Goal: Download file/media

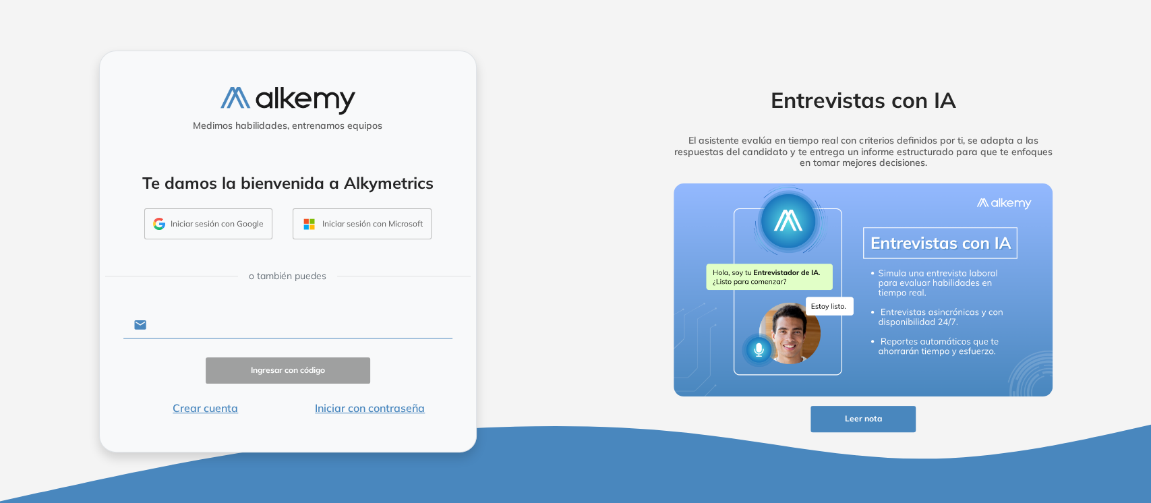
click at [279, 331] on input "text" at bounding box center [299, 325] width 306 height 26
click at [371, 407] on button "Iniciar con contraseña" at bounding box center [370, 408] width 165 height 16
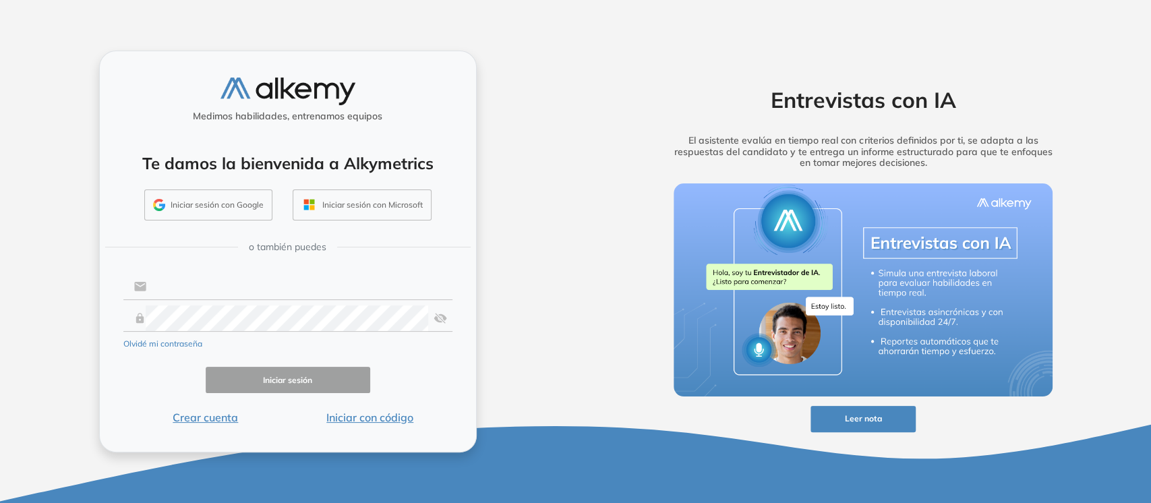
type input "**********"
click at [310, 378] on button "Iniciar sesión" at bounding box center [288, 380] width 165 height 26
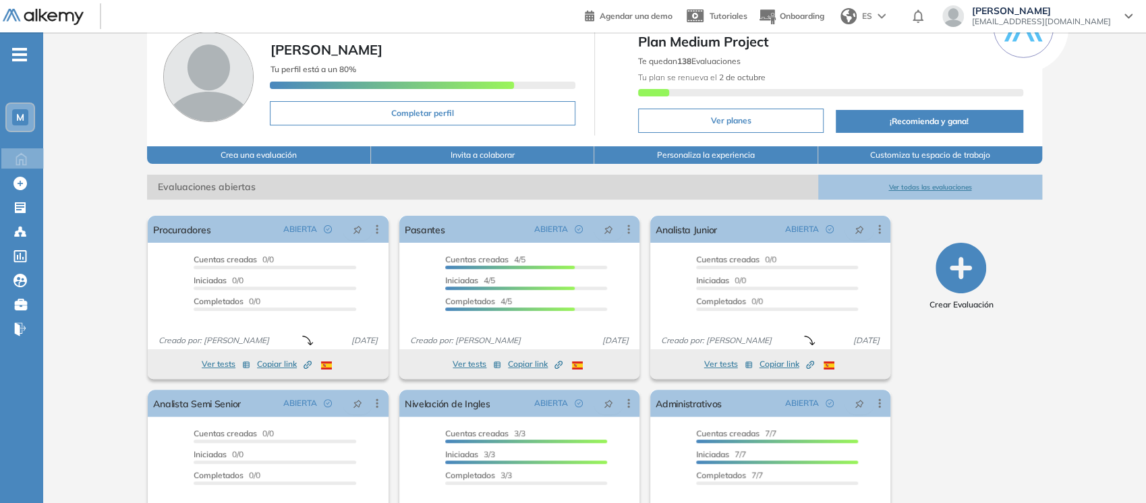
scroll to position [61, 0]
click at [24, 55] on icon "-" at bounding box center [19, 54] width 15 height 3
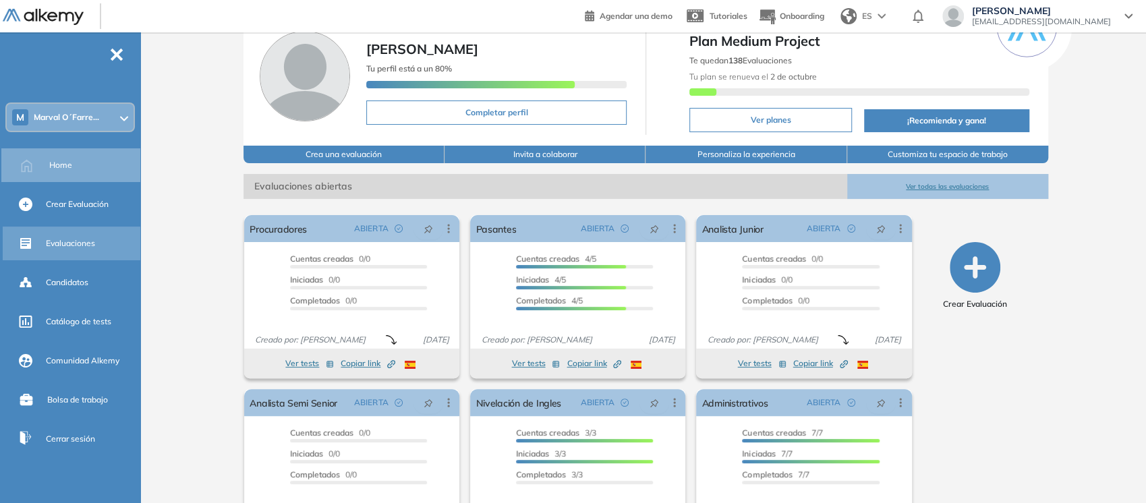
click at [58, 250] on div "Evaluaciones" at bounding box center [92, 243] width 92 height 23
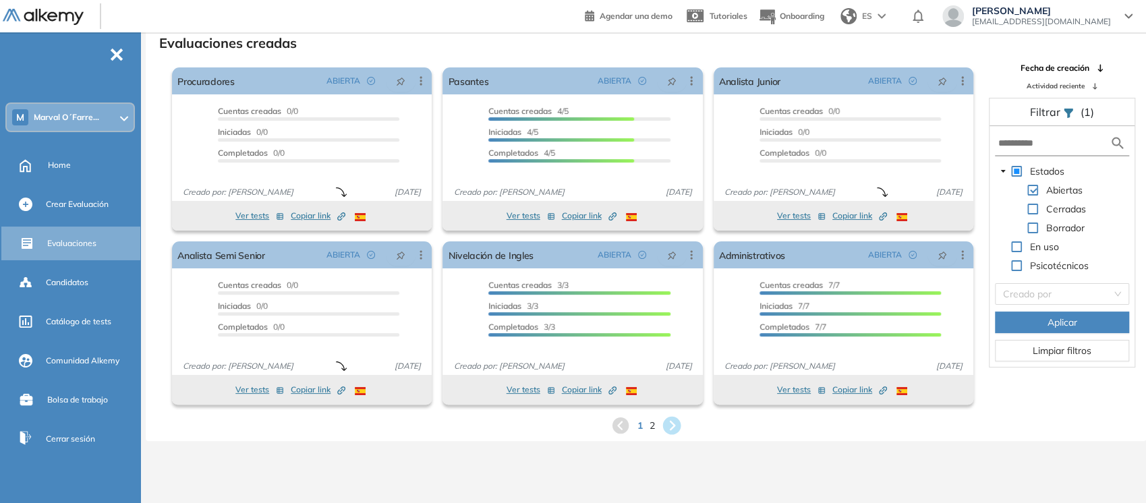
click at [669, 424] on icon at bounding box center [671, 426] width 18 height 18
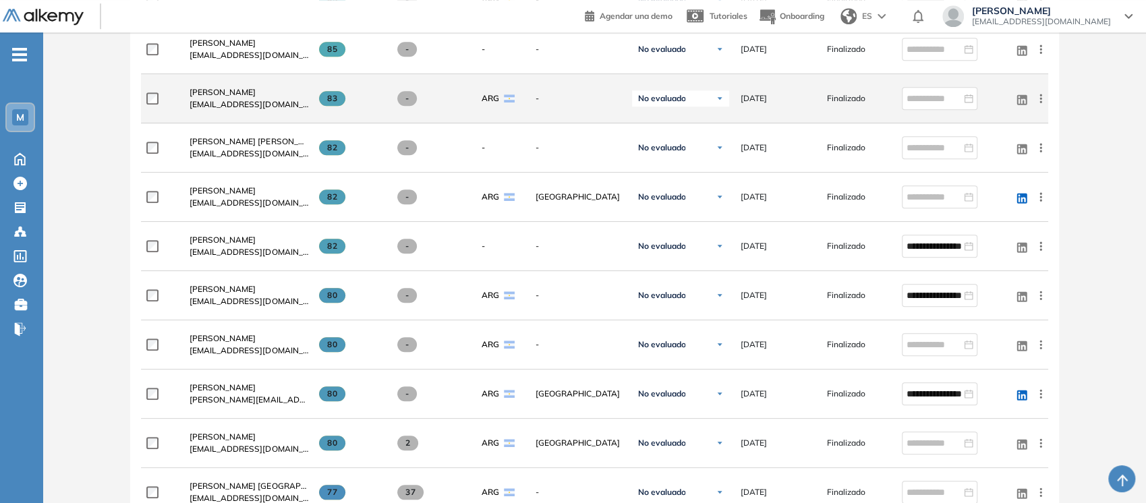
scroll to position [745, 0]
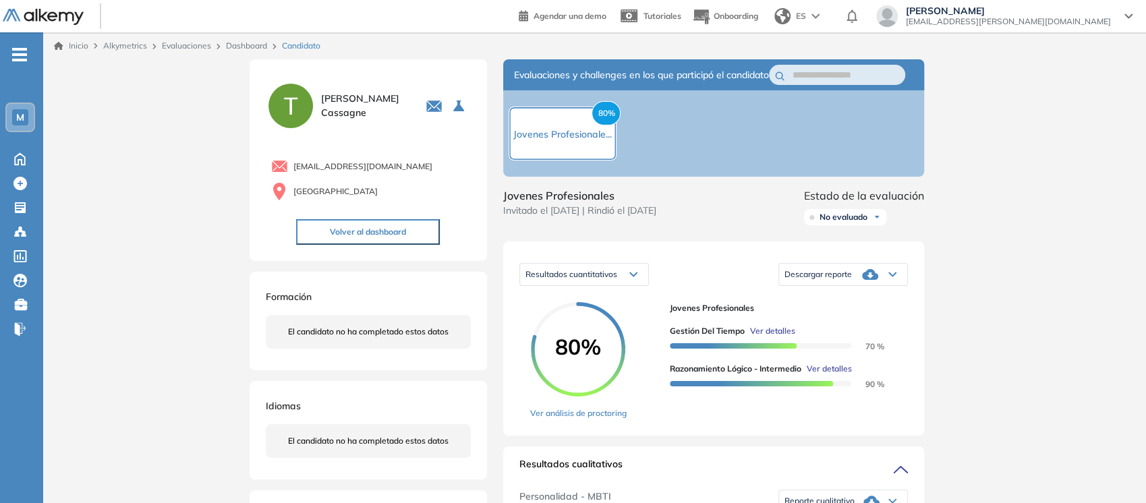
click at [882, 288] on div "Descargar reporte" at bounding box center [843, 274] width 128 height 27
click at [874, 304] on li "Descargar informe completo" at bounding box center [835, 297] width 100 height 13
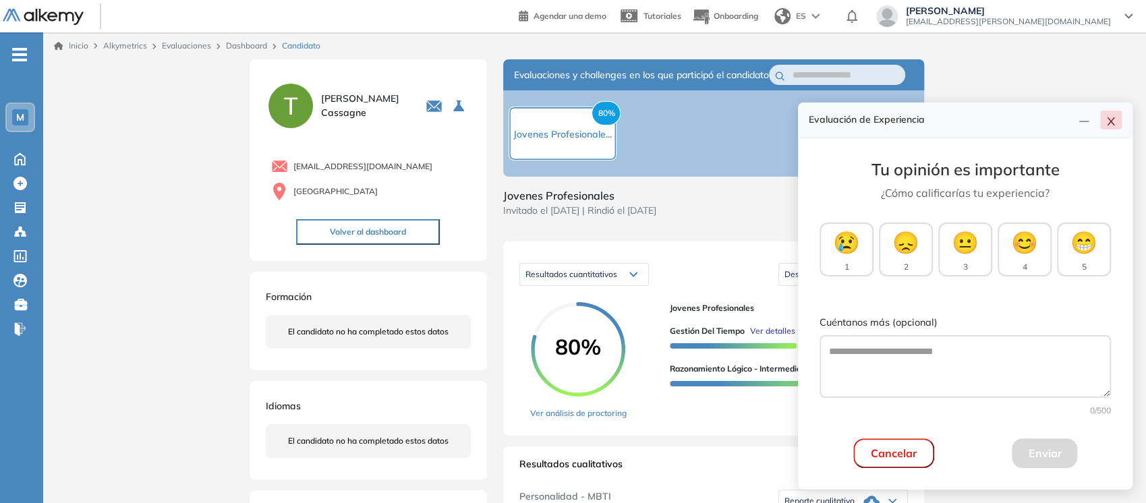
click at [1110, 117] on icon "close" at bounding box center [1111, 121] width 11 height 11
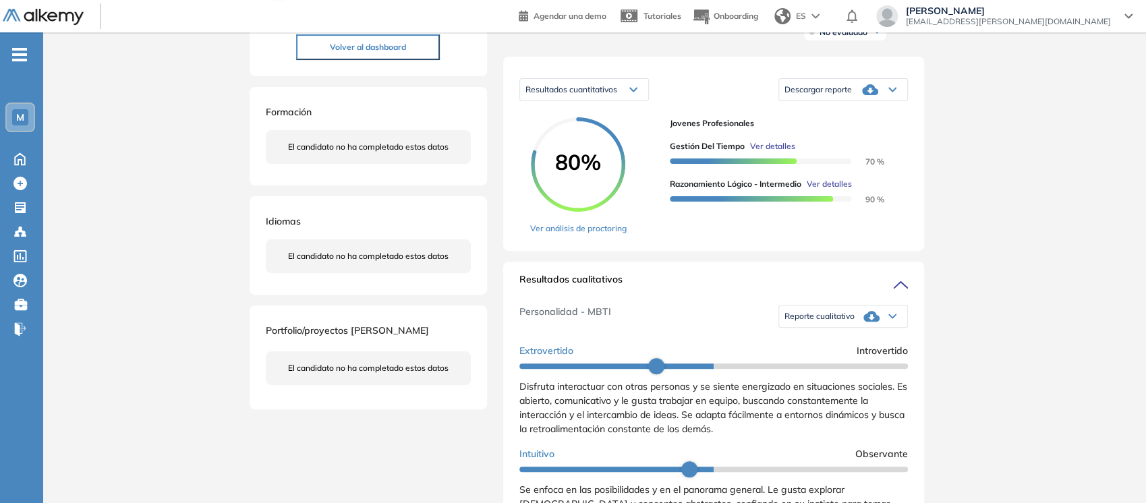
click at [881, 330] on div "Reporte cualitativo" at bounding box center [843, 316] width 128 height 27
click at [840, 346] on li "Reporte con Afinidad AI" at bounding box center [826, 339] width 82 height 13
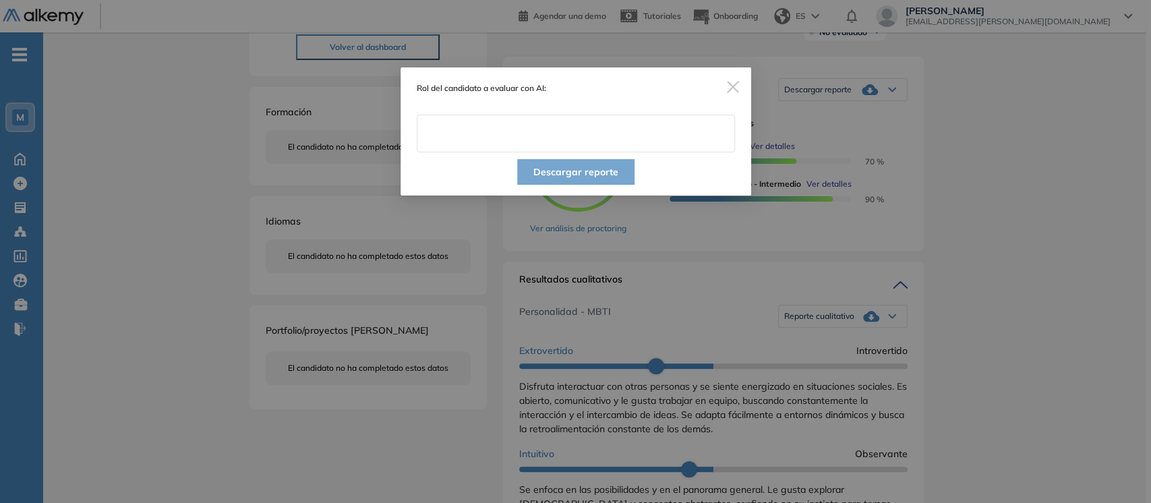
click at [453, 130] on input "text" at bounding box center [576, 134] width 318 height 38
click at [513, 138] on input "**********" at bounding box center [576, 134] width 318 height 38
type input "**********"
click at [567, 172] on button "Descargar reporte" at bounding box center [575, 172] width 117 height 26
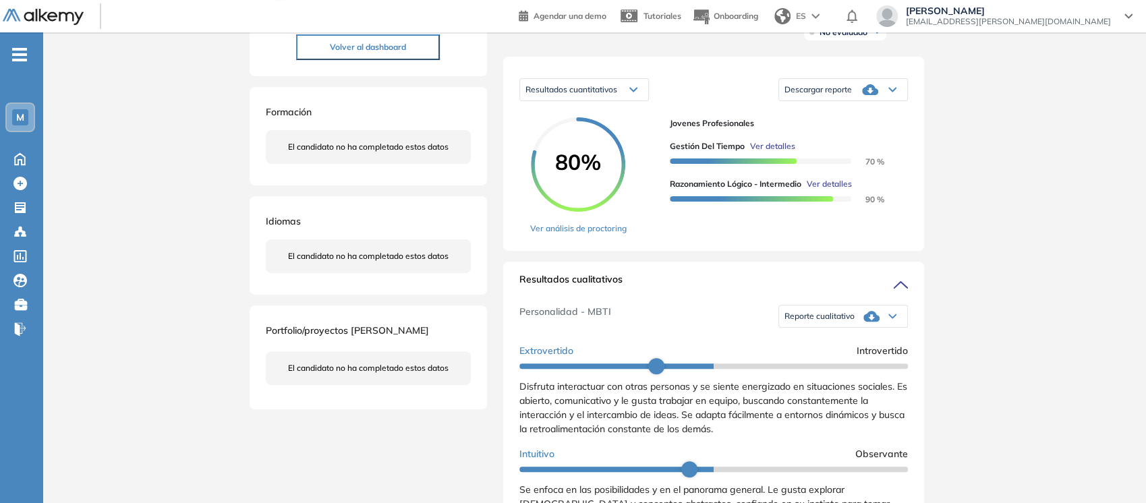
click at [189, 305] on div "Inicio Alkymetrics Evaluaciones Dashboard Candidato Duración : 00:00:00 Cantida…" at bounding box center [594, 435] width 1103 height 1174
